Goal: Task Accomplishment & Management: Complete application form

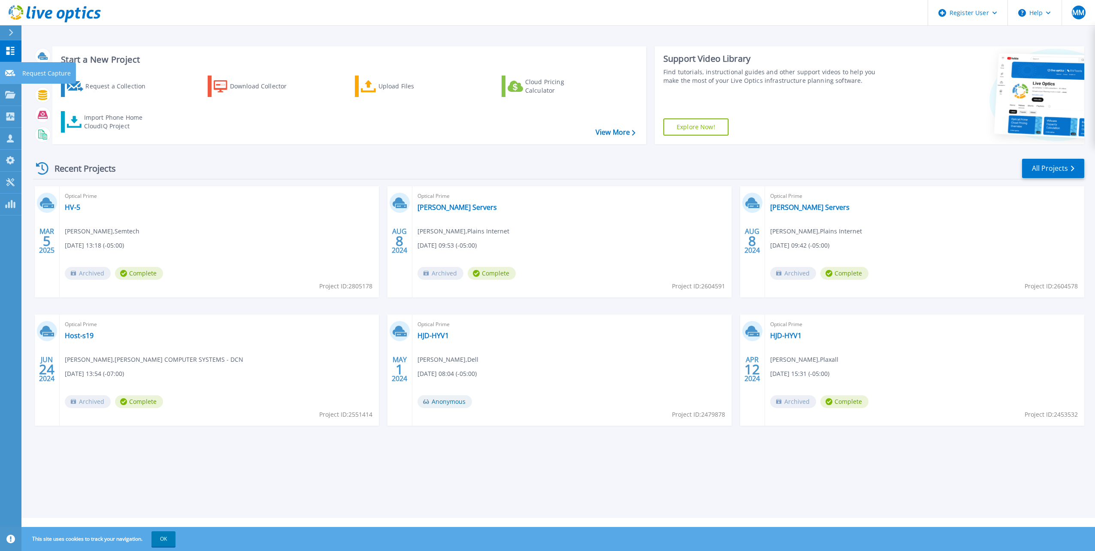
click at [13, 74] on icon at bounding box center [10, 73] width 10 height 6
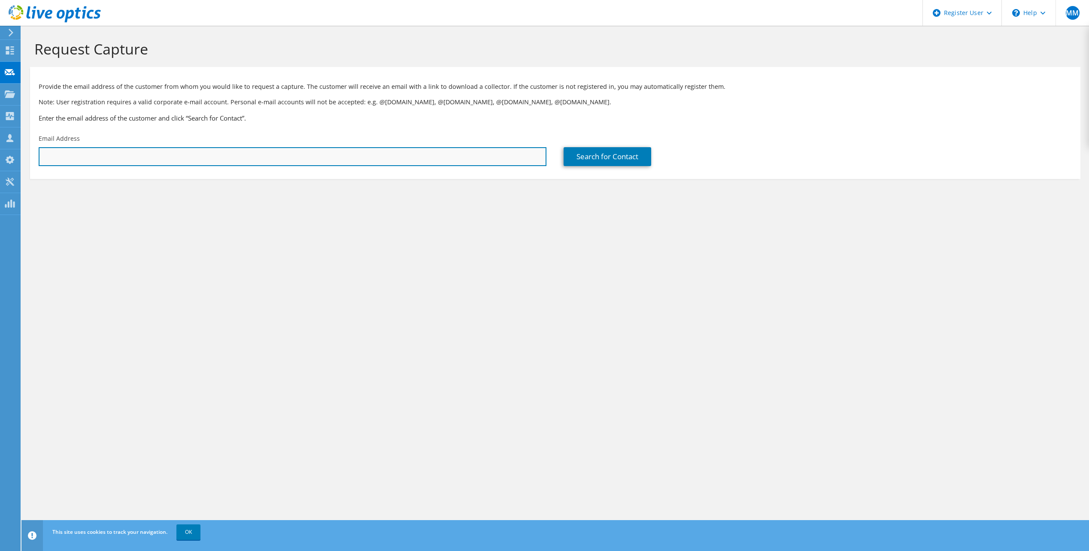
click at [260, 160] on input "text" at bounding box center [293, 156] width 508 height 19
paste input "Nathan Codding <nathan@socal-it.net>"
drag, startPoint x: 95, startPoint y: 157, endPoint x: 26, endPoint y: 157, distance: 69.5
click at [26, 157] on section "Request Capture Provide the email address of the customer from whom you would l…" at bounding box center [554, 124] width 1067 height 196
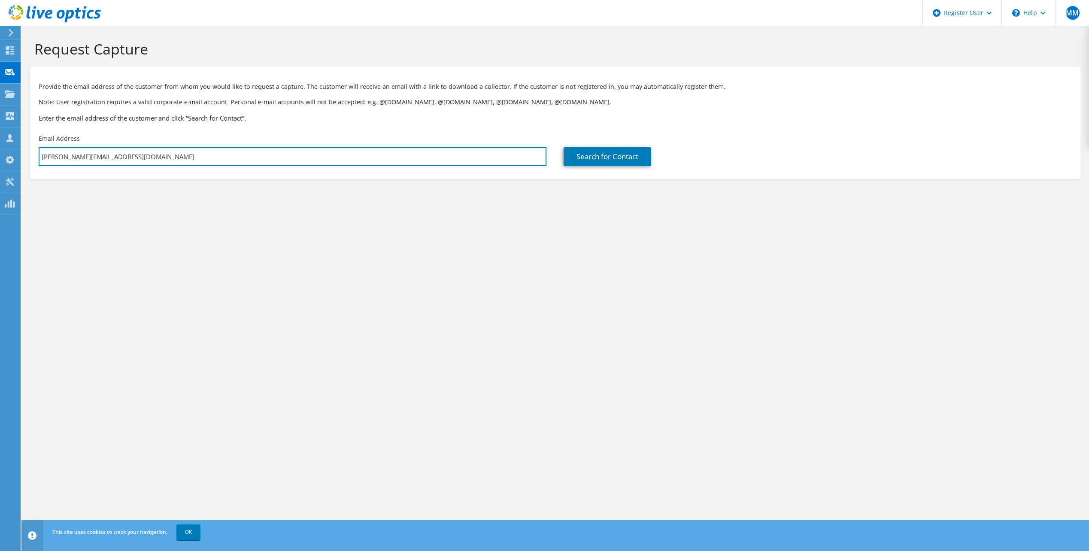
type input "nathan@socal-it.net"
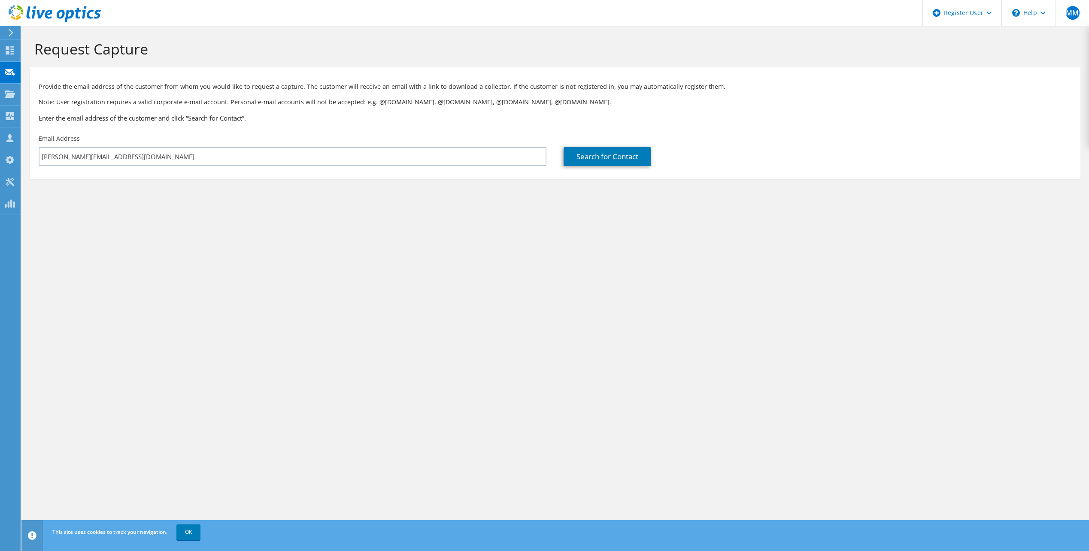
click at [194, 196] on section "Request Capture Provide the email address of the customer from whom you would l…" at bounding box center [554, 124] width 1067 height 196
click at [634, 151] on link "Search for Contact" at bounding box center [607, 156] width 88 height 19
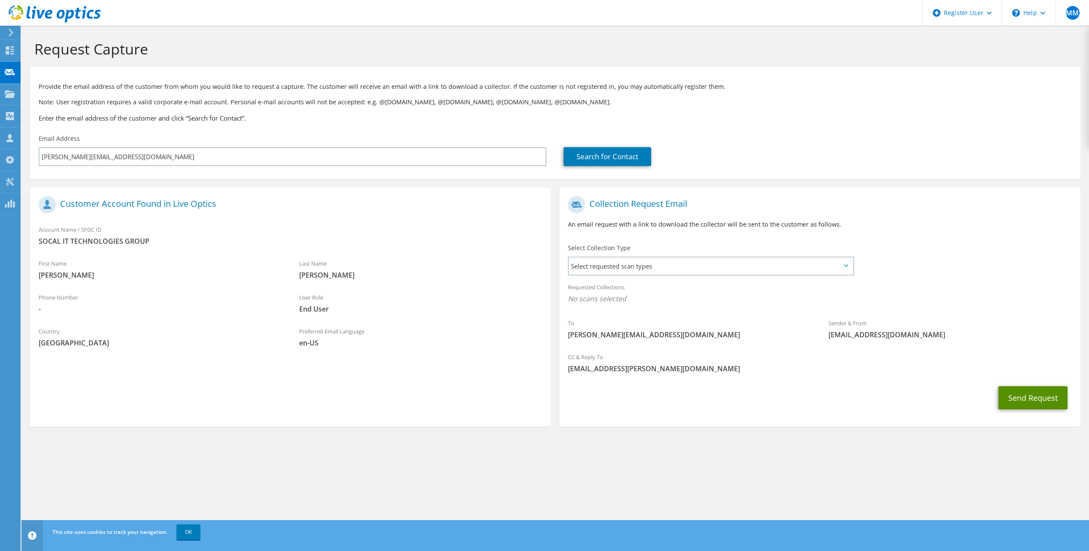
click at [1041, 401] on button "Send Request" at bounding box center [1032, 397] width 69 height 23
